Goal: Task Accomplishment & Management: Manage account settings

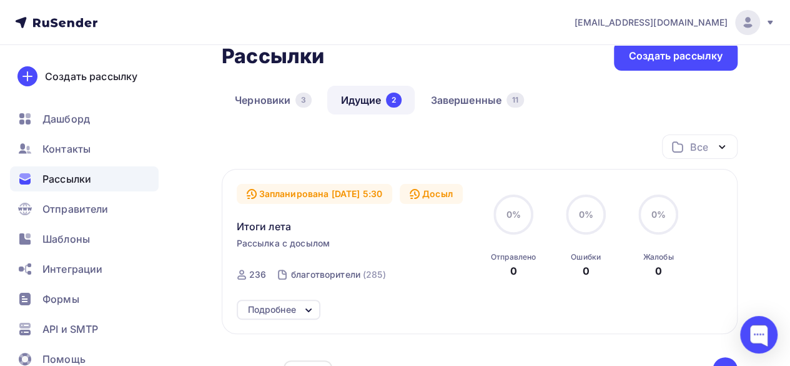
scroll to position [62, 0]
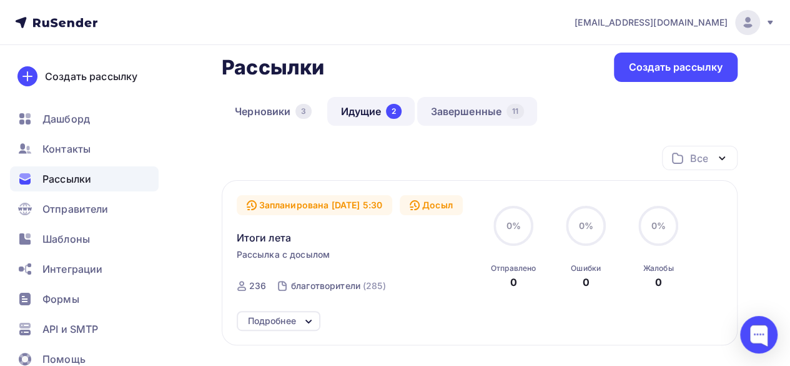
click at [464, 114] on link "Завершенные 11" at bounding box center [477, 111] width 120 height 29
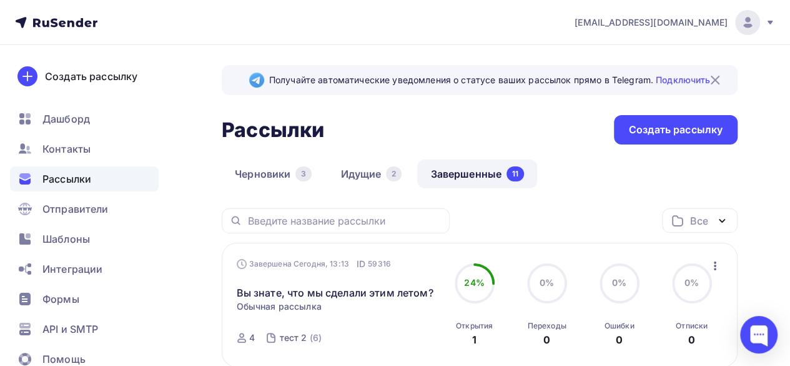
scroll to position [62, 0]
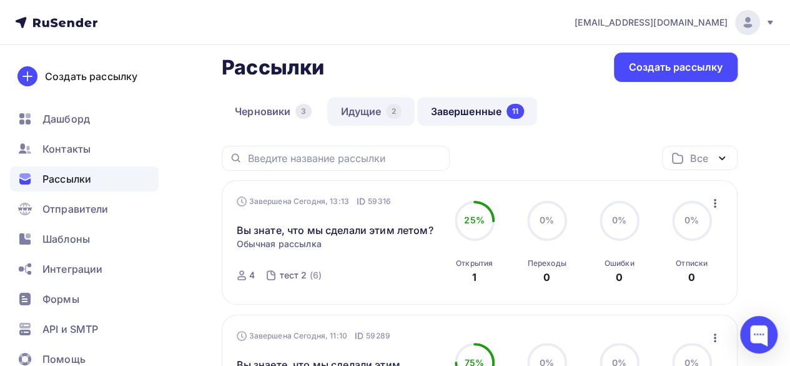
click at [354, 113] on link "Идущие 2" at bounding box center [370, 111] width 87 height 29
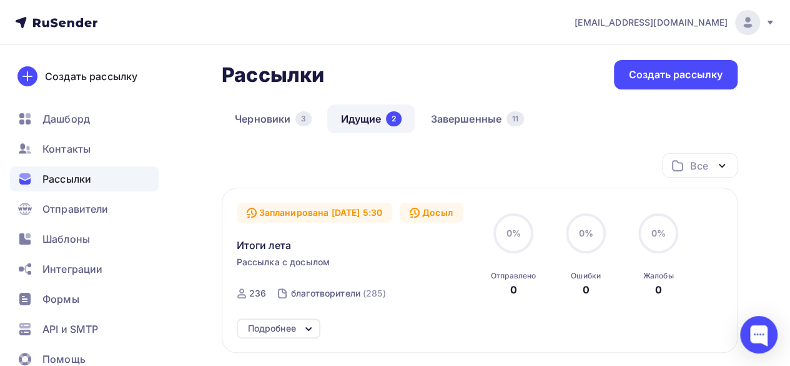
scroll to position [125, 0]
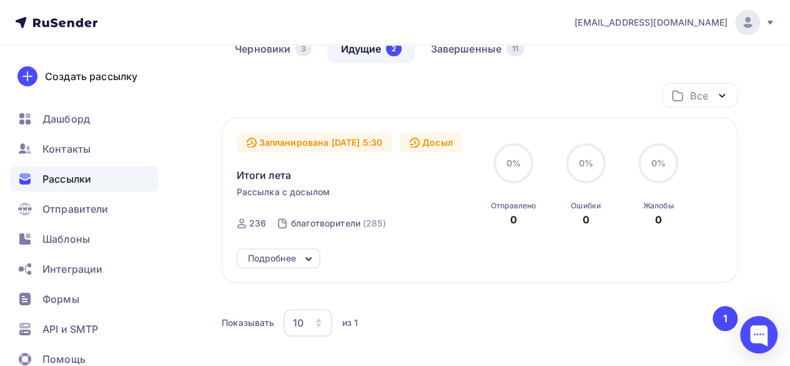
click at [311, 264] on icon at bounding box center [308, 258] width 15 height 15
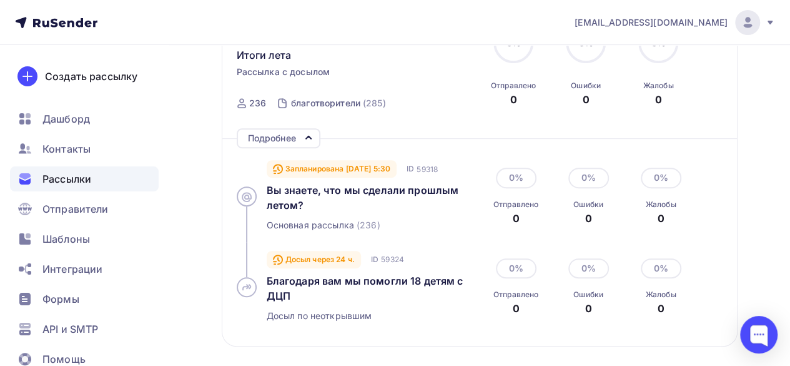
scroll to position [250, 0]
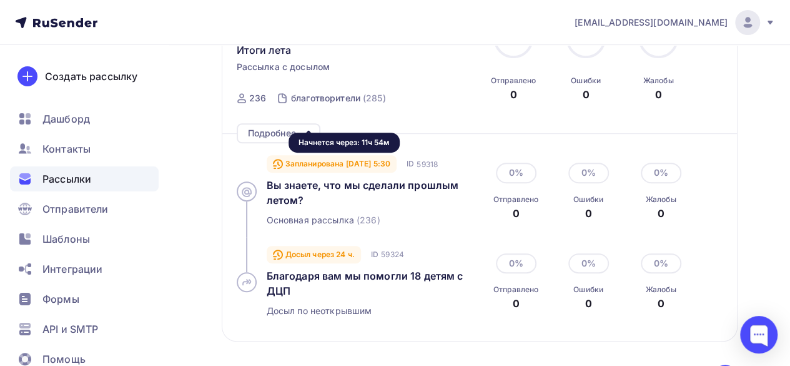
click at [289, 165] on div "Запланирована 16.09.2025, 5:30" at bounding box center [332, 163] width 131 height 17
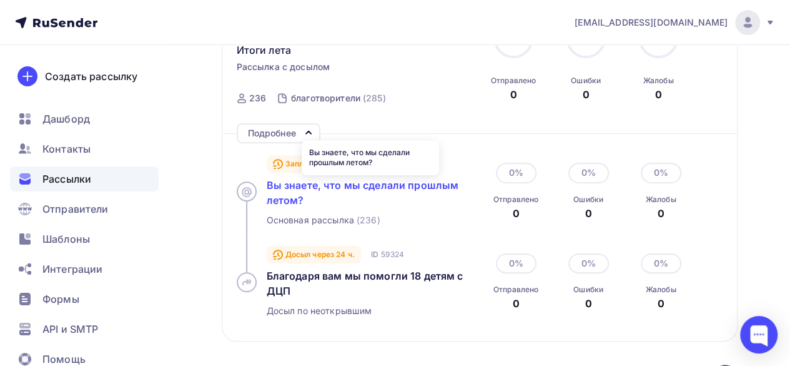
click at [372, 188] on span "Вы знаете, что мы сделали прошлым летом?" at bounding box center [363, 192] width 192 height 27
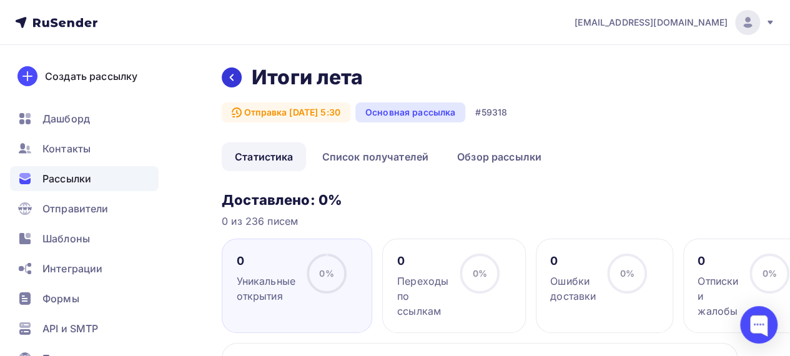
click at [225, 77] on div at bounding box center [232, 77] width 20 height 20
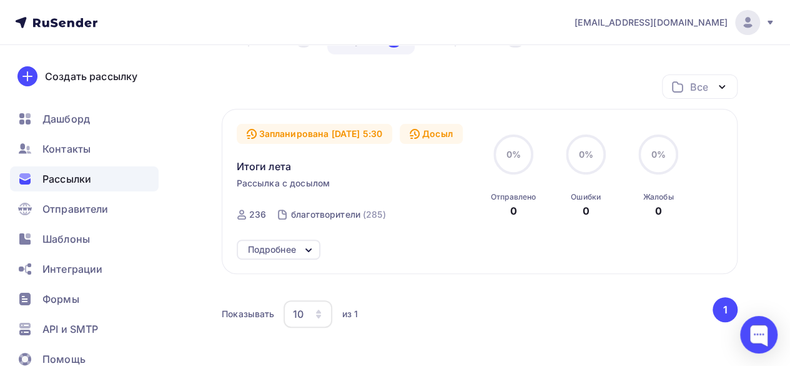
scroll to position [161, 0]
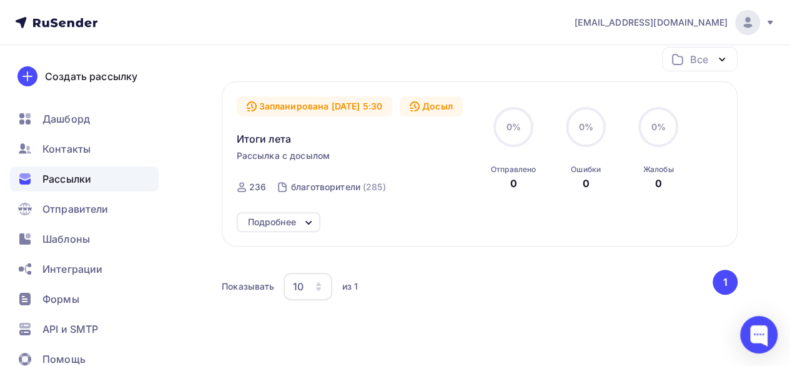
click at [302, 222] on icon at bounding box center [308, 222] width 15 height 15
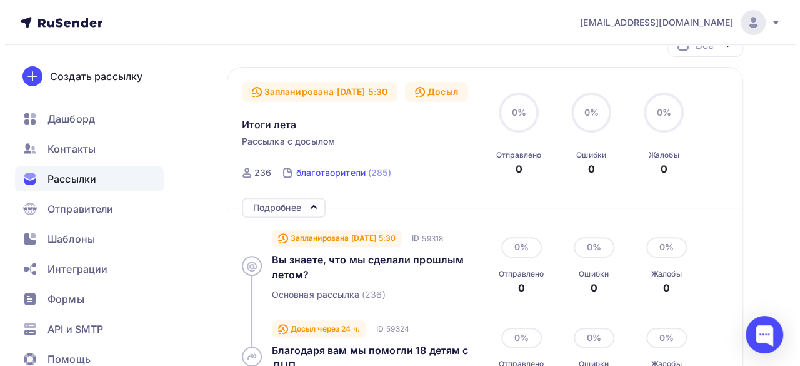
scroll to position [187, 0]
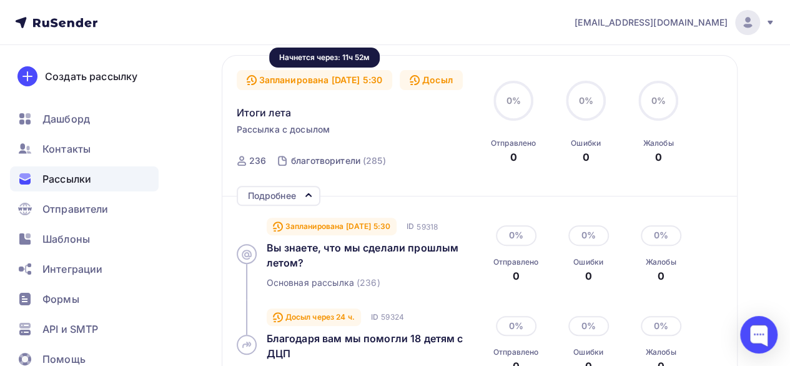
click at [345, 78] on div "Запланирована 16.09.2025, 5:30" at bounding box center [315, 80] width 156 height 20
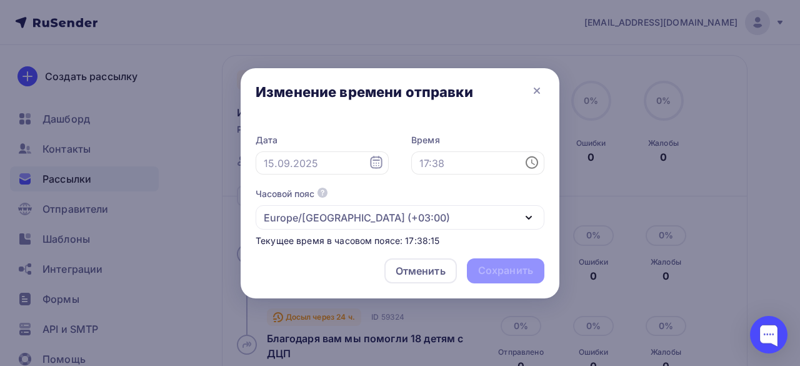
click at [380, 165] on icon at bounding box center [376, 162] width 15 height 15
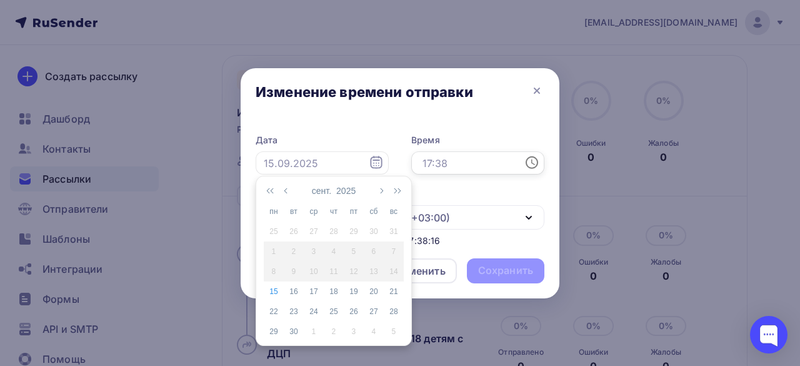
click at [455, 161] on input "text" at bounding box center [477, 163] width 133 height 24
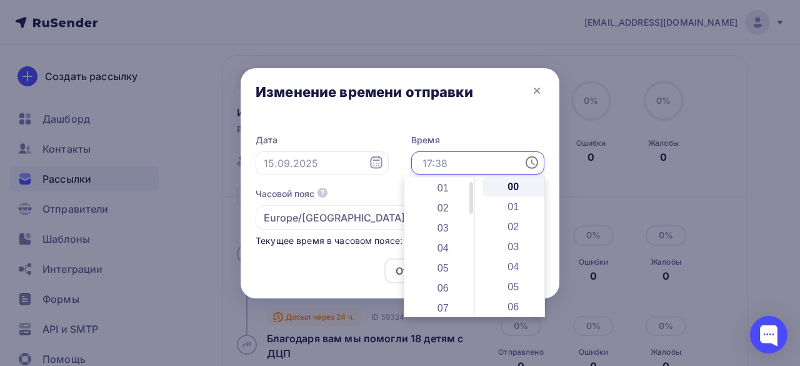
scroll to position [0, 0]
click at [372, 171] on input "text" at bounding box center [322, 163] width 133 height 24
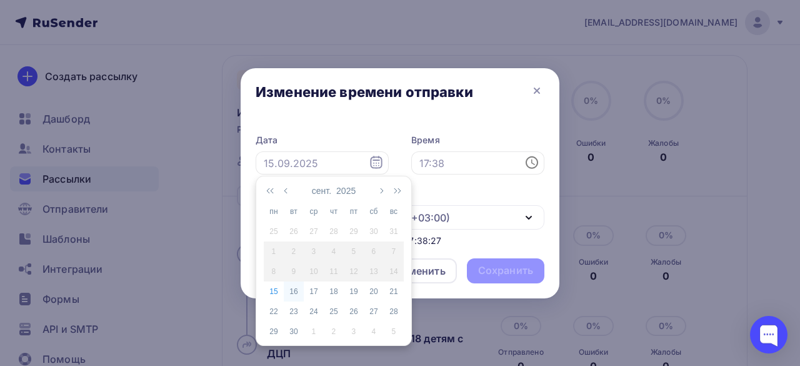
click at [295, 291] on div "16" at bounding box center [294, 291] width 20 height 11
type input "16.09.2025"
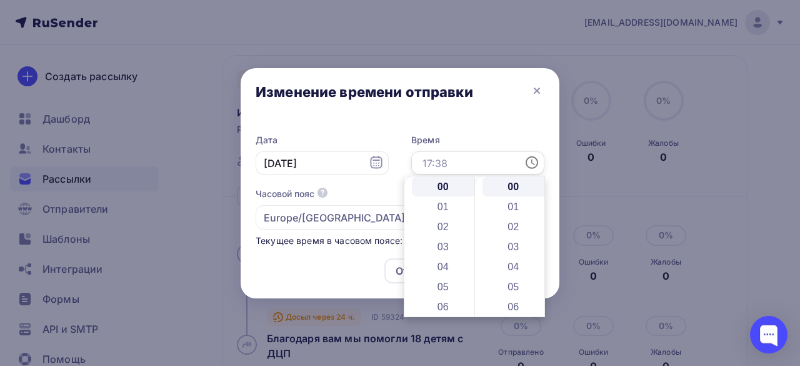
click at [470, 165] on input "text" at bounding box center [477, 163] width 133 height 24
click at [437, 260] on li "16" at bounding box center [444, 256] width 64 height 20
type input "16:00"
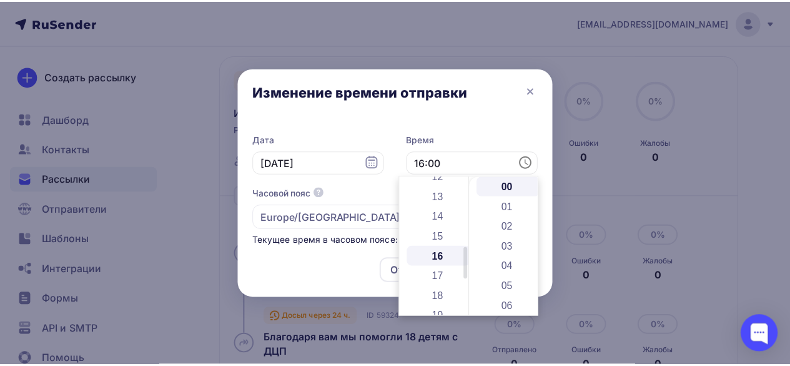
scroll to position [320, 0]
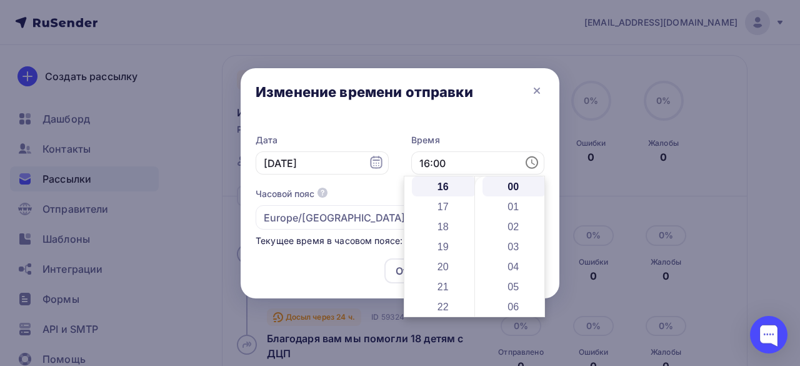
click at [314, 281] on div "Отменить Сохранить" at bounding box center [400, 273] width 319 height 50
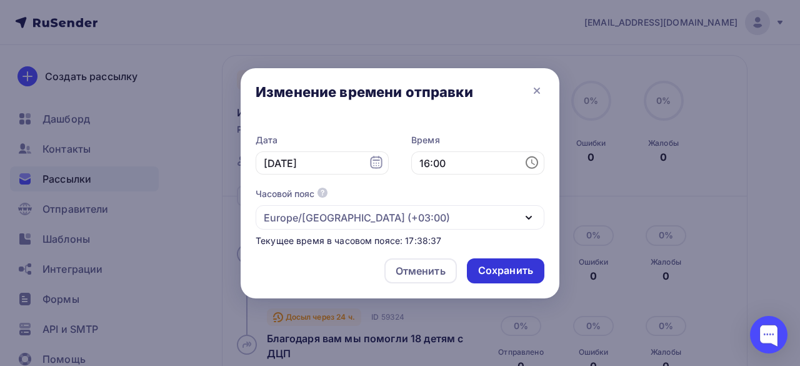
click at [507, 278] on div "Сохранить" at bounding box center [505, 270] width 77 height 25
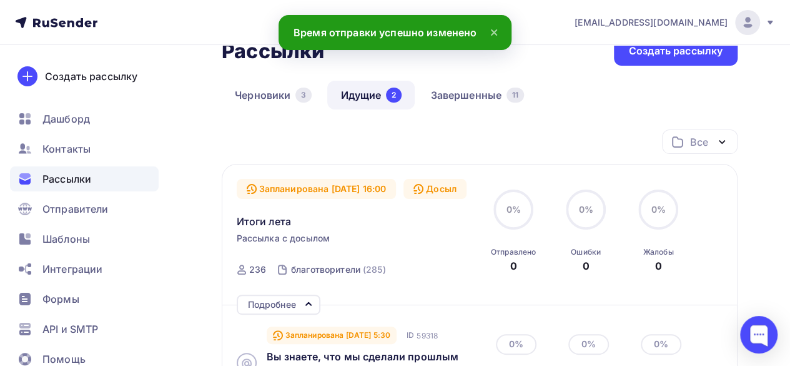
scroll to position [187, 0]
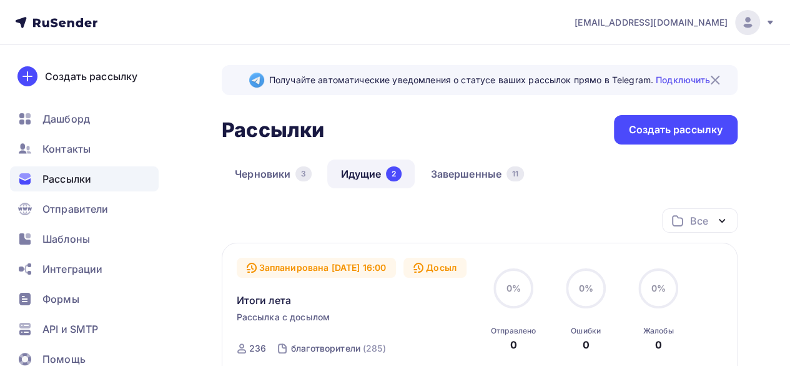
scroll to position [224, 0]
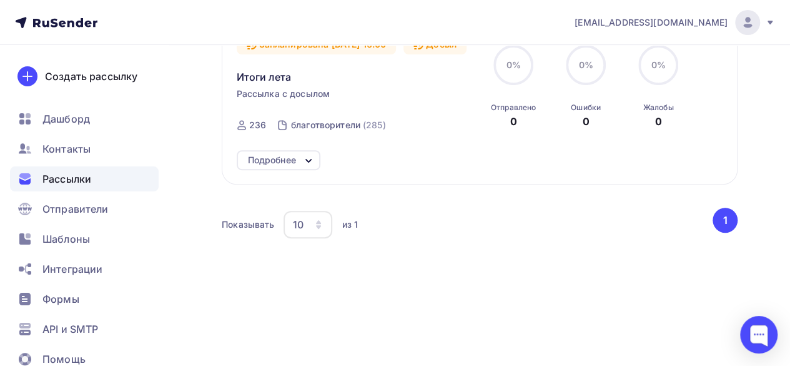
drag, startPoint x: 294, startPoint y: 149, endPoint x: 306, endPoint y: 157, distance: 14.4
click at [296, 148] on div "Запланирована 16.09.2025, 16:00 Досыл Итоги лета Рассылка с досылом Отправка 16…" at bounding box center [480, 101] width 516 height 165
click at [310, 160] on icon at bounding box center [308, 160] width 15 height 15
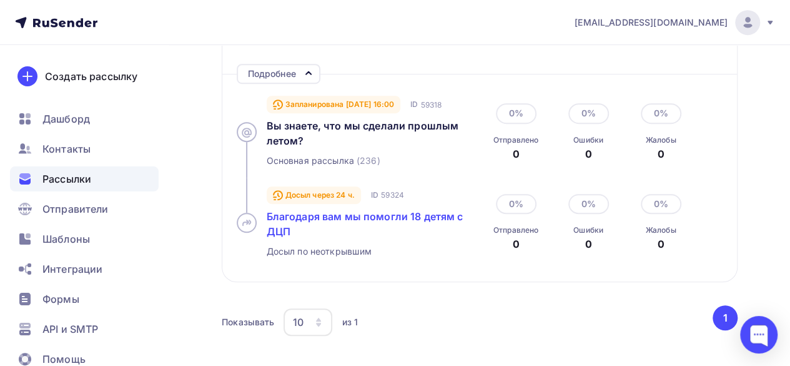
scroll to position [250, 0]
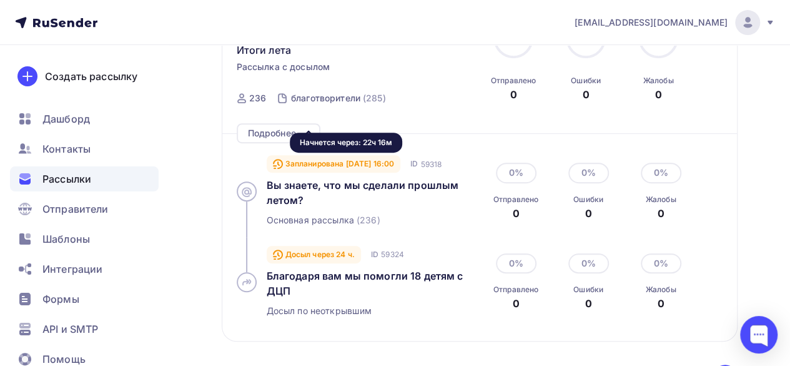
click at [287, 162] on div "Запланирована [DATE] 16:00" at bounding box center [334, 163] width 134 height 17
click at [306, 167] on div "Запланирована [DATE] 16:00" at bounding box center [334, 163] width 134 height 17
click at [322, 168] on div "Запланирована [DATE] 16:00" at bounding box center [334, 163] width 134 height 17
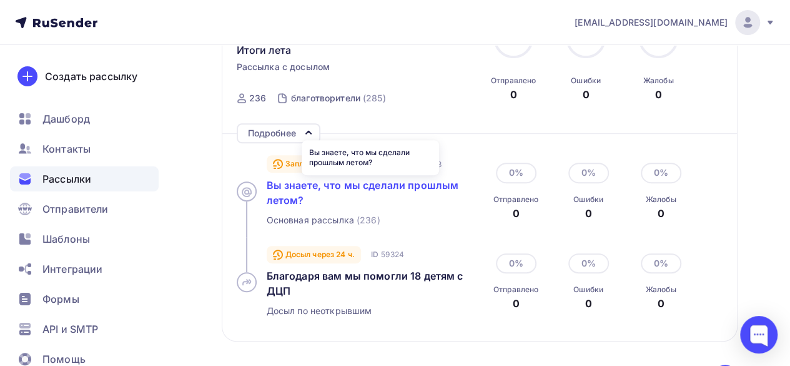
click at [319, 186] on span "Вы знаете, что мы сделали прошлым летом?" at bounding box center [363, 192] width 192 height 27
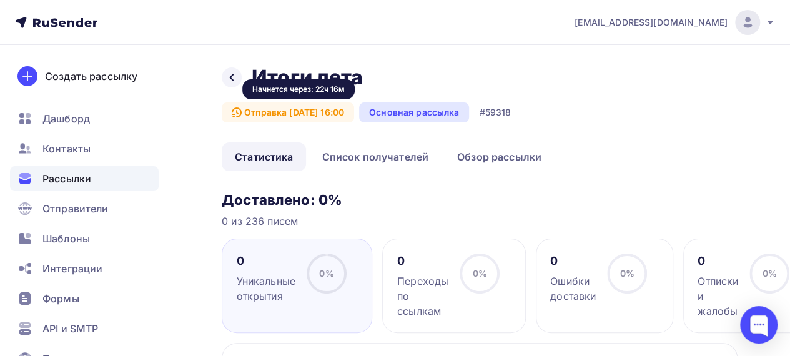
click at [337, 109] on div "Отправка 16.09.2025, 16:00" at bounding box center [288, 112] width 132 height 20
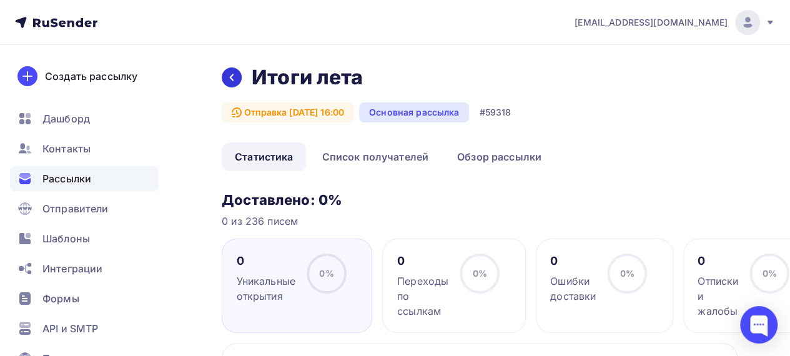
click at [225, 75] on div at bounding box center [232, 77] width 20 height 20
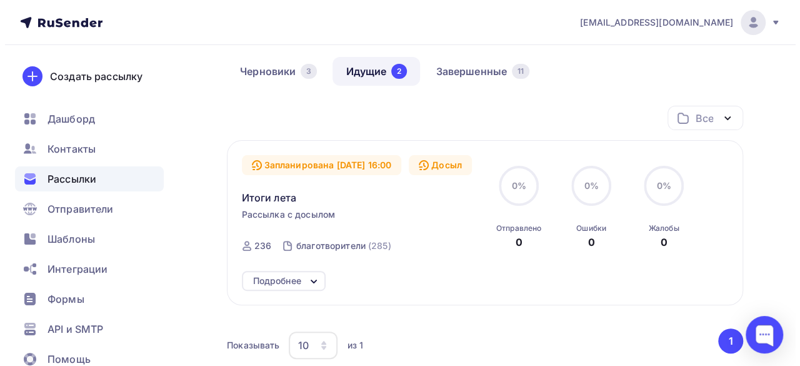
scroll to position [99, 0]
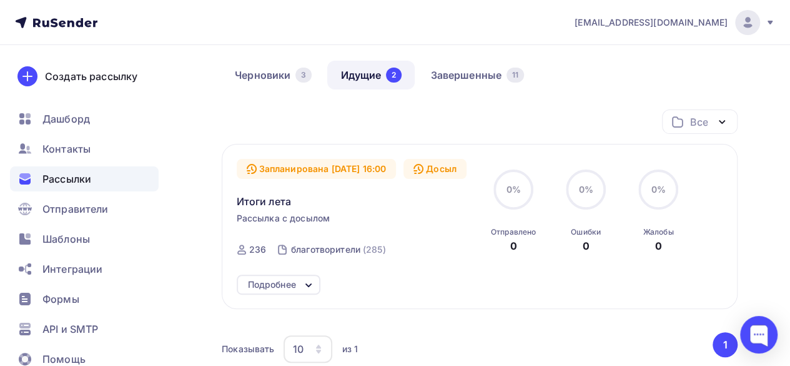
click at [311, 281] on icon at bounding box center [308, 284] width 15 height 15
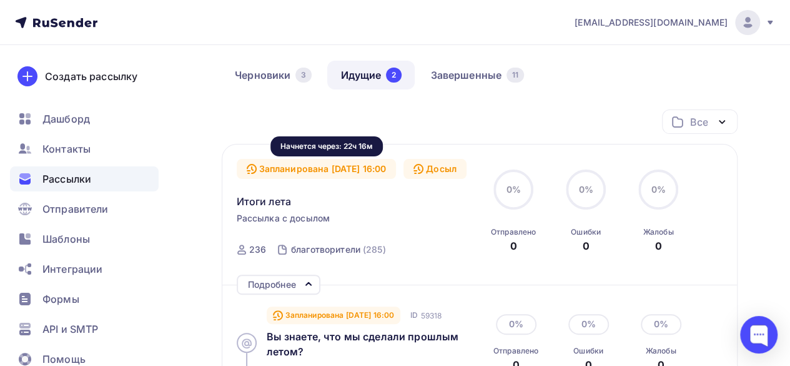
click at [376, 169] on div "Запланирована 16.09.2025, 16:00" at bounding box center [317, 169] width 160 height 20
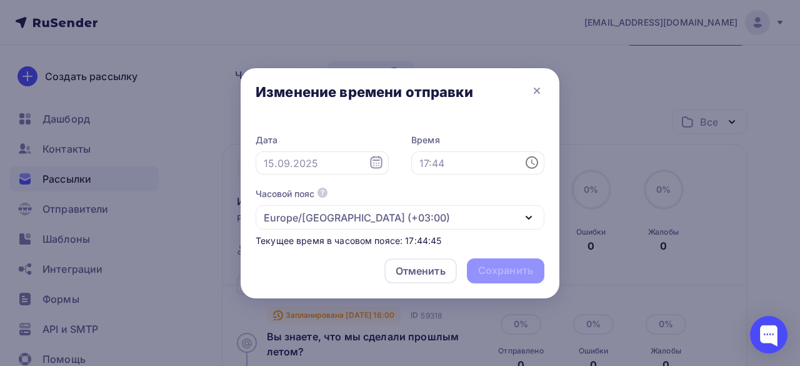
click at [375, 159] on icon at bounding box center [376, 162] width 15 height 15
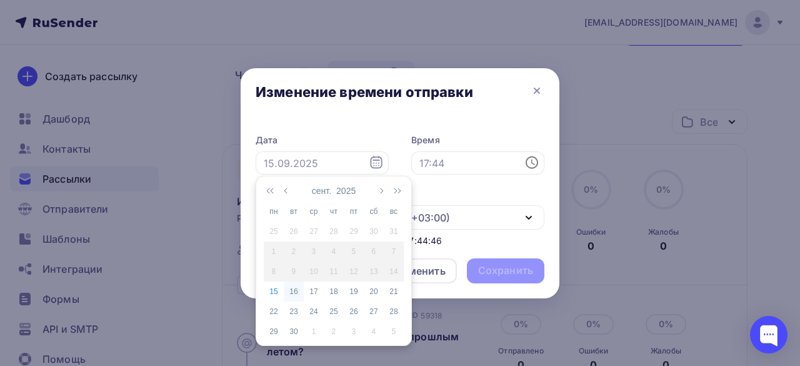
click at [286, 292] on div "16" at bounding box center [294, 291] width 20 height 11
type input "16.09.2025"
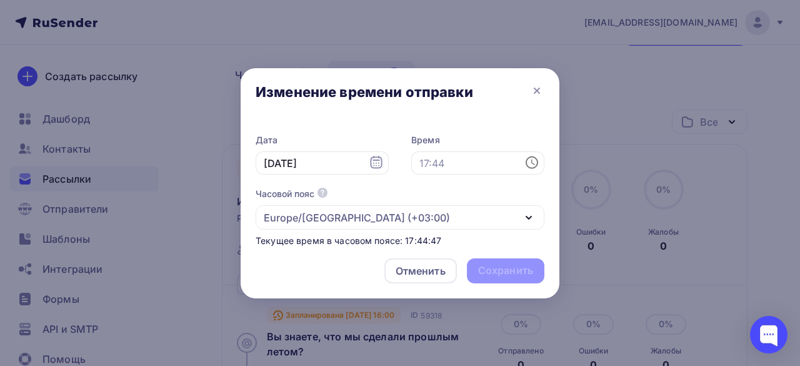
click at [528, 167] on icon at bounding box center [531, 162] width 12 height 12
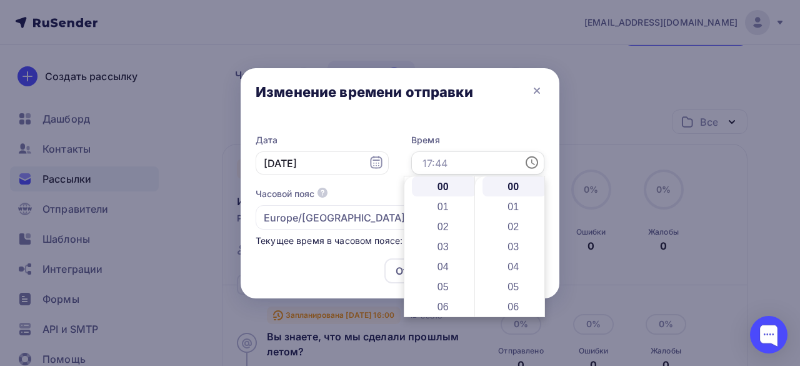
click at [467, 166] on input "text" at bounding box center [477, 163] width 133 height 24
click at [446, 222] on li "11" at bounding box center [444, 219] width 64 height 20
type input "11:00"
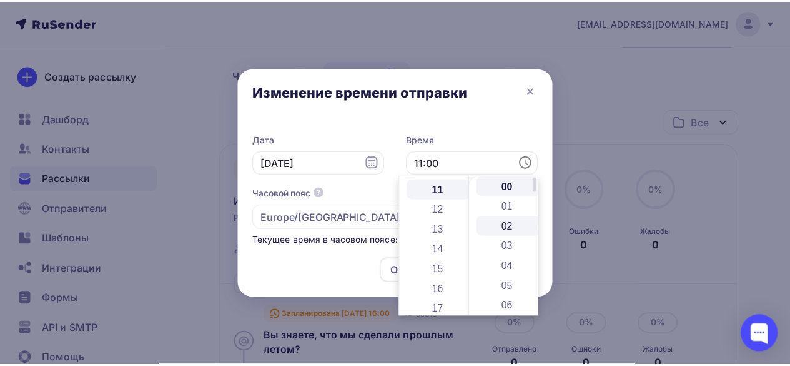
scroll to position [220, 0]
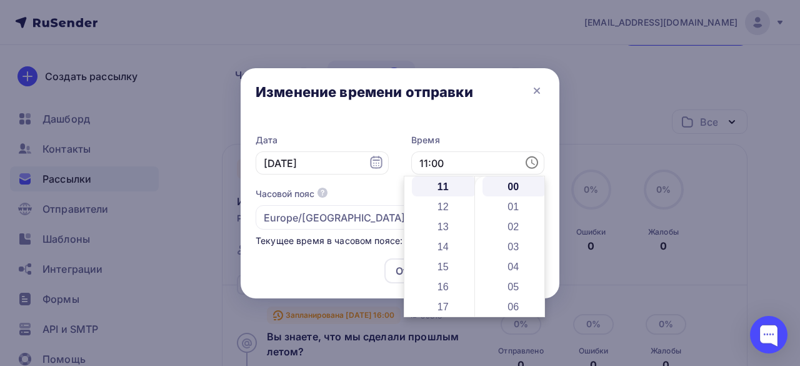
click at [551, 204] on div "Дата 16.09.2025 Время 11:00 Часовой пояс По умолчанию используется часовой пояс…" at bounding box center [400, 184] width 319 height 127
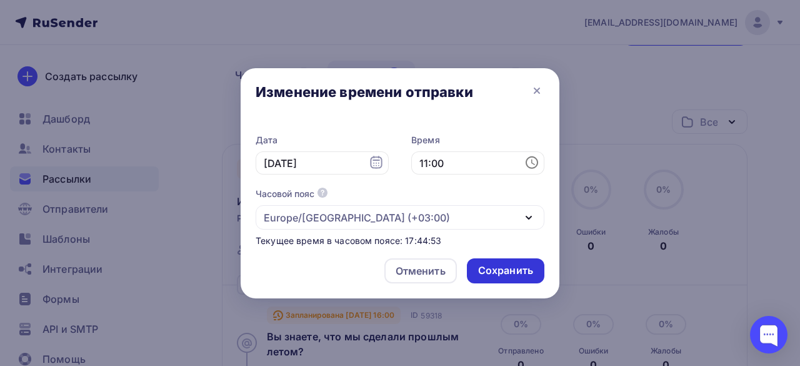
click at [501, 266] on div "Сохранить" at bounding box center [505, 270] width 55 height 14
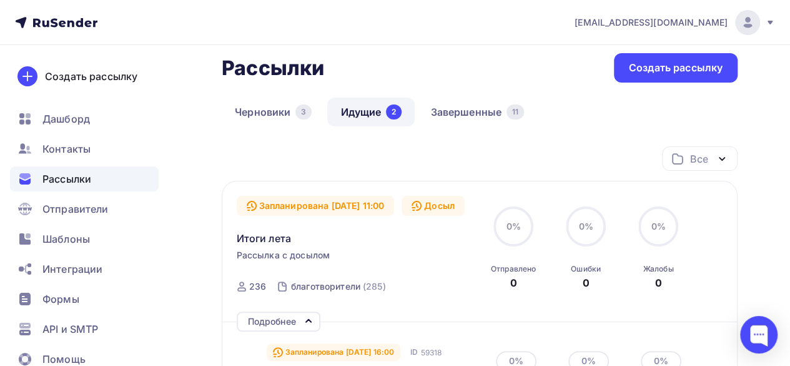
scroll to position [36, 0]
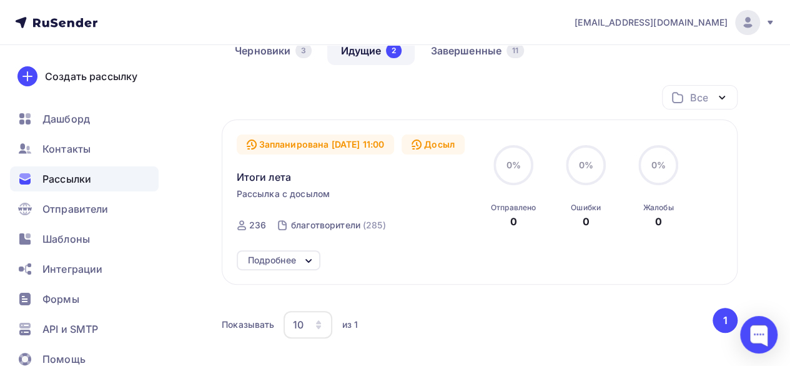
scroll to position [125, 0]
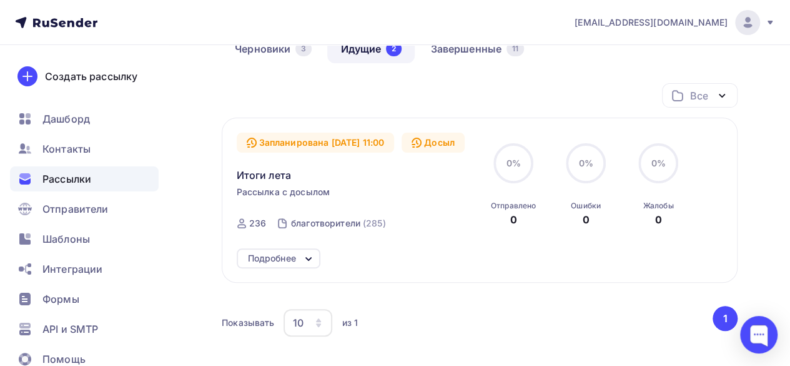
click at [314, 261] on icon at bounding box center [308, 258] width 15 height 15
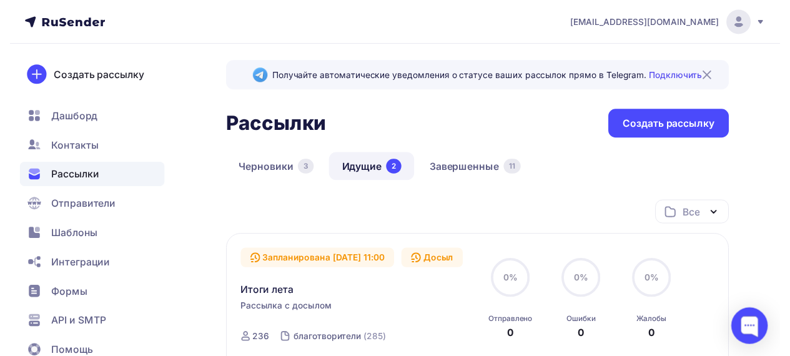
scroll to position [0, 0]
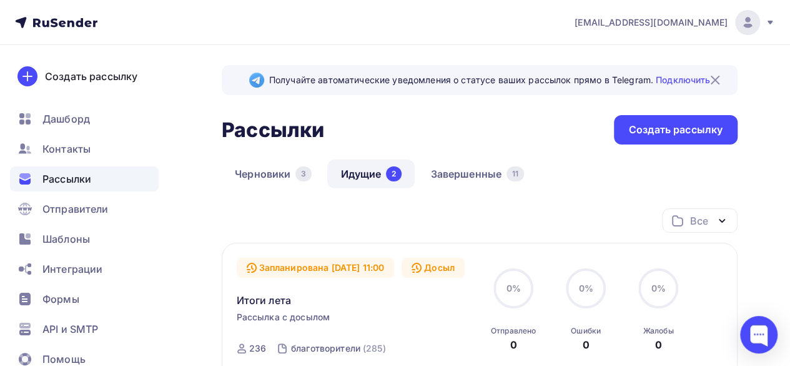
click at [92, 178] on div "Рассылки" at bounding box center [84, 178] width 149 height 25
click at [79, 29] on nav "[EMAIL_ADDRESS][DOMAIN_NAME] Аккаунт Тарифы Выйти Создать рассылку [GEOGRAPHIC_…" at bounding box center [395, 22] width 790 height 45
click at [75, 24] on icon at bounding box center [56, 22] width 82 height 15
